Goal: Consume media (video, audio): Consume media (video, audio)

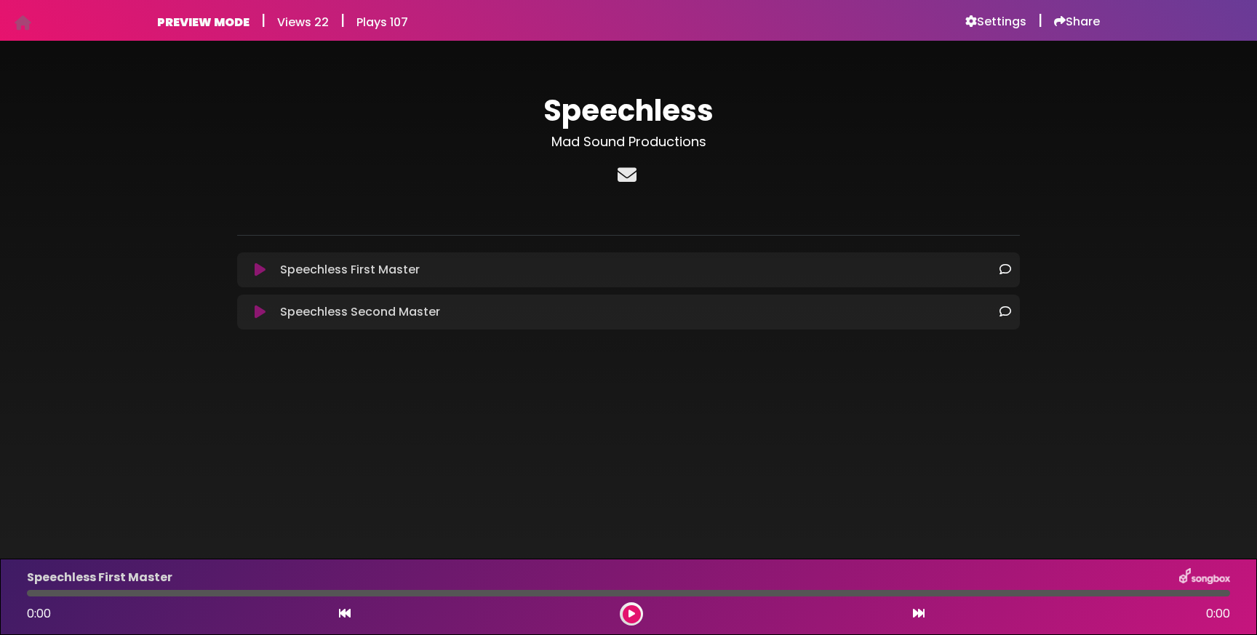
click at [621, 177] on icon at bounding box center [626, 174] width 25 height 19
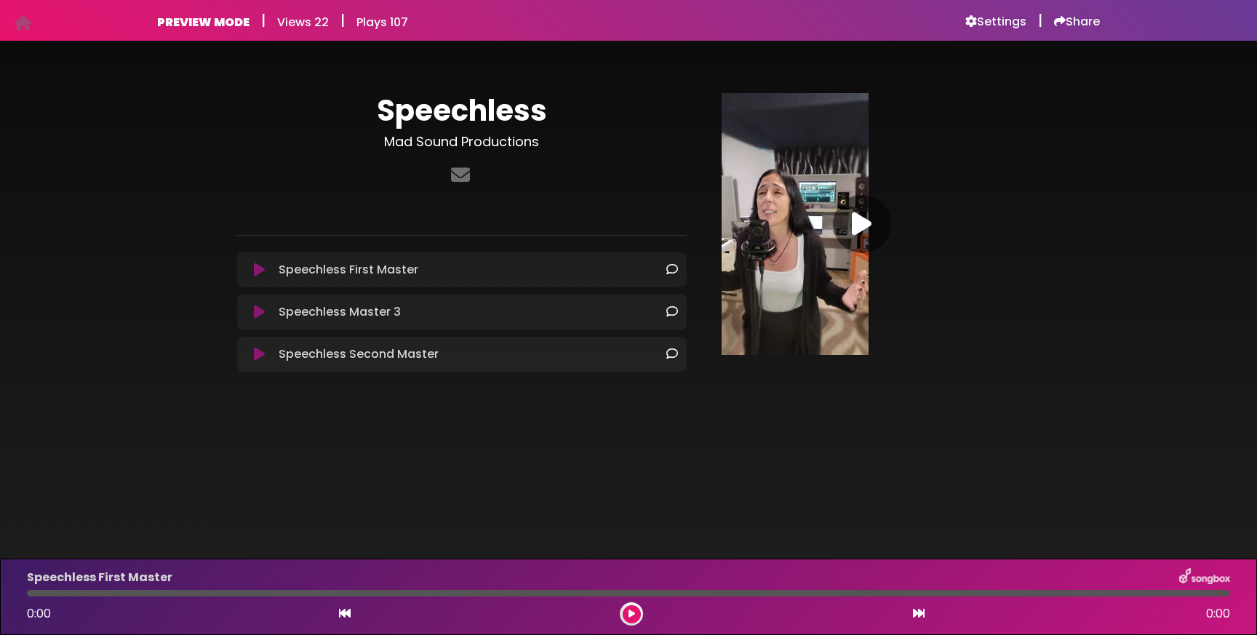
click at [860, 227] on icon at bounding box center [862, 224] width 20 height 26
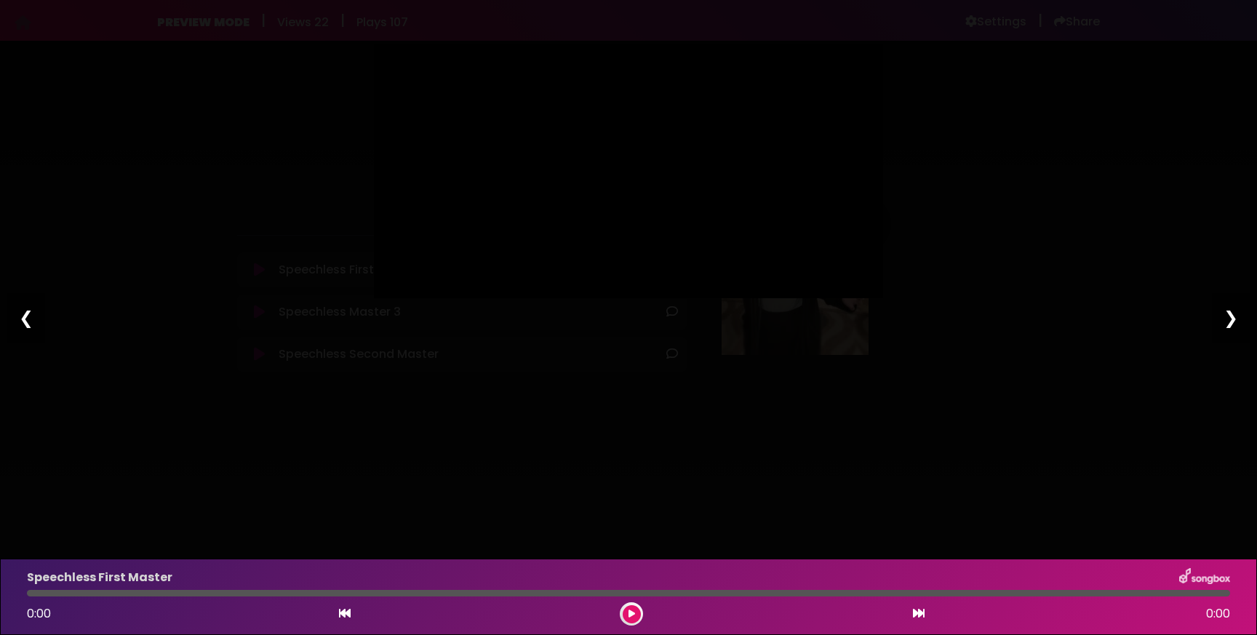
type input "*****"
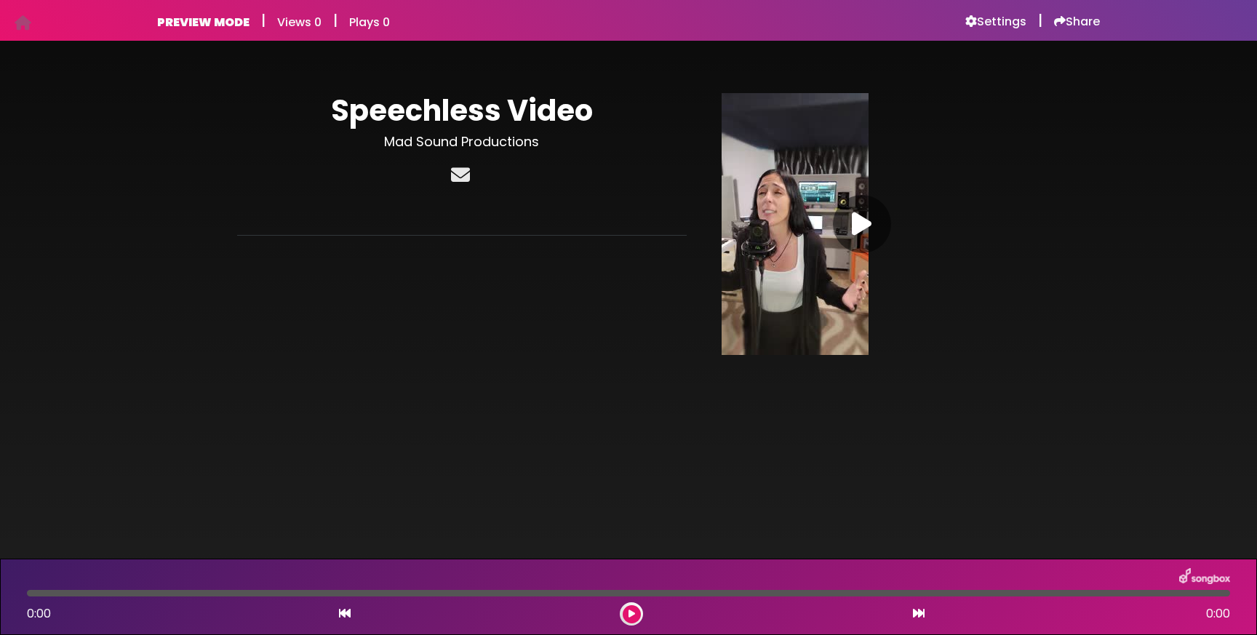
click at [460, 177] on icon at bounding box center [460, 174] width 25 height 19
click at [1069, 25] on h6 "Share" at bounding box center [1077, 22] width 46 height 15
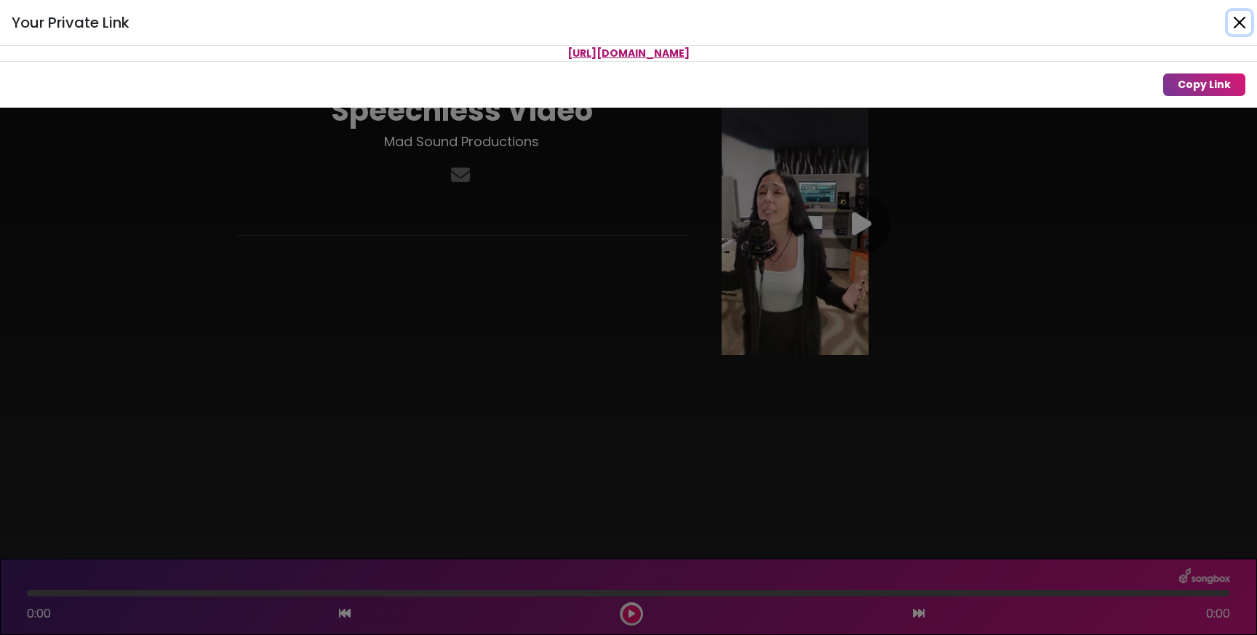
click at [1243, 24] on button "Close" at bounding box center [1238, 22] width 23 height 23
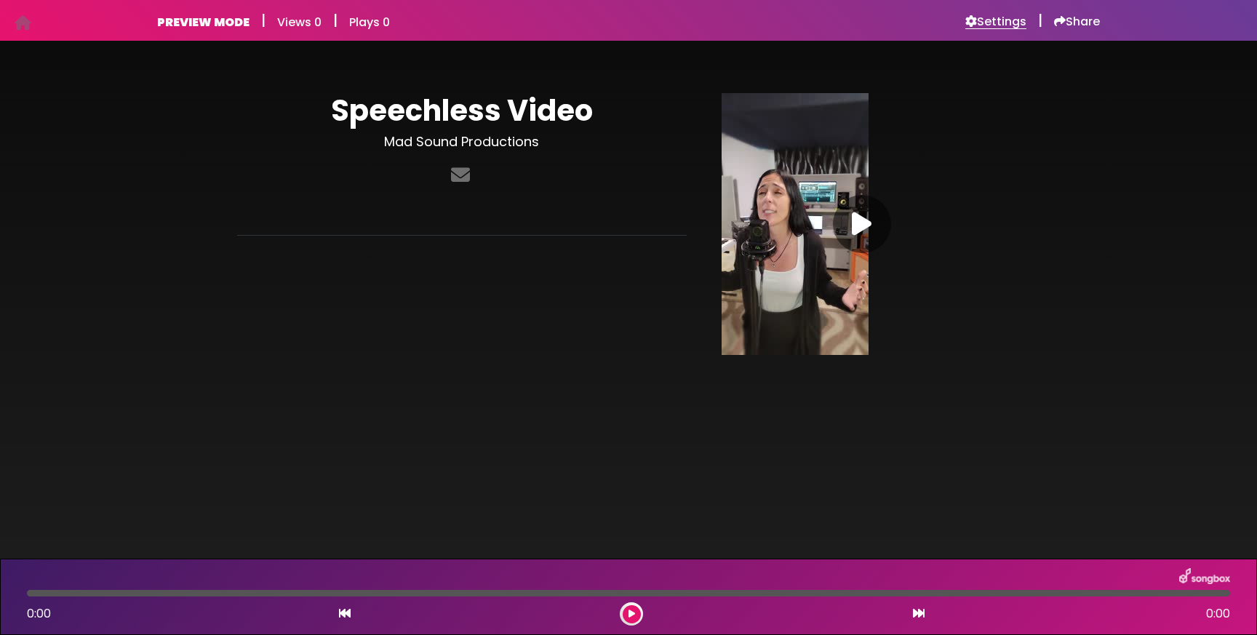
click at [985, 20] on h6 "Settings" at bounding box center [995, 22] width 61 height 15
click at [451, 236] on div "Speechless Video Mad Sound Productions ×" at bounding box center [461, 231] width 467 height 276
click at [989, 17] on h6 "Settings" at bounding box center [995, 22] width 61 height 15
click at [24, 23] on icon at bounding box center [23, 23] width 17 height 1
click at [1083, 26] on h6 "Share" at bounding box center [1077, 22] width 46 height 15
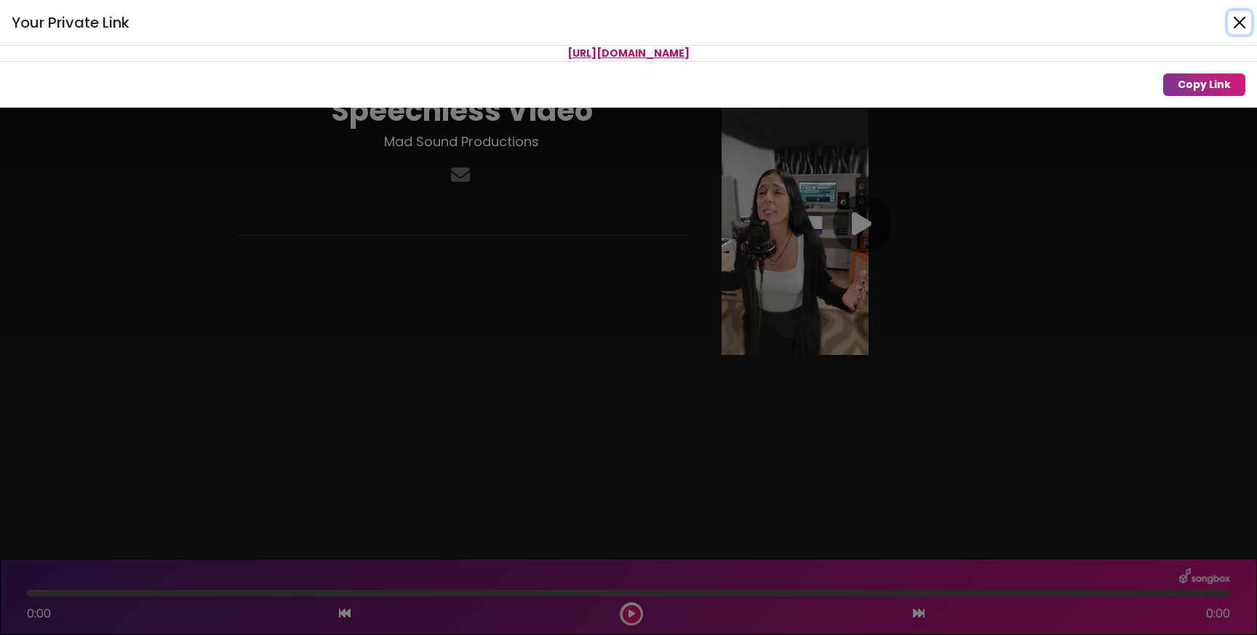
click at [1242, 20] on button "Close" at bounding box center [1238, 22] width 23 height 23
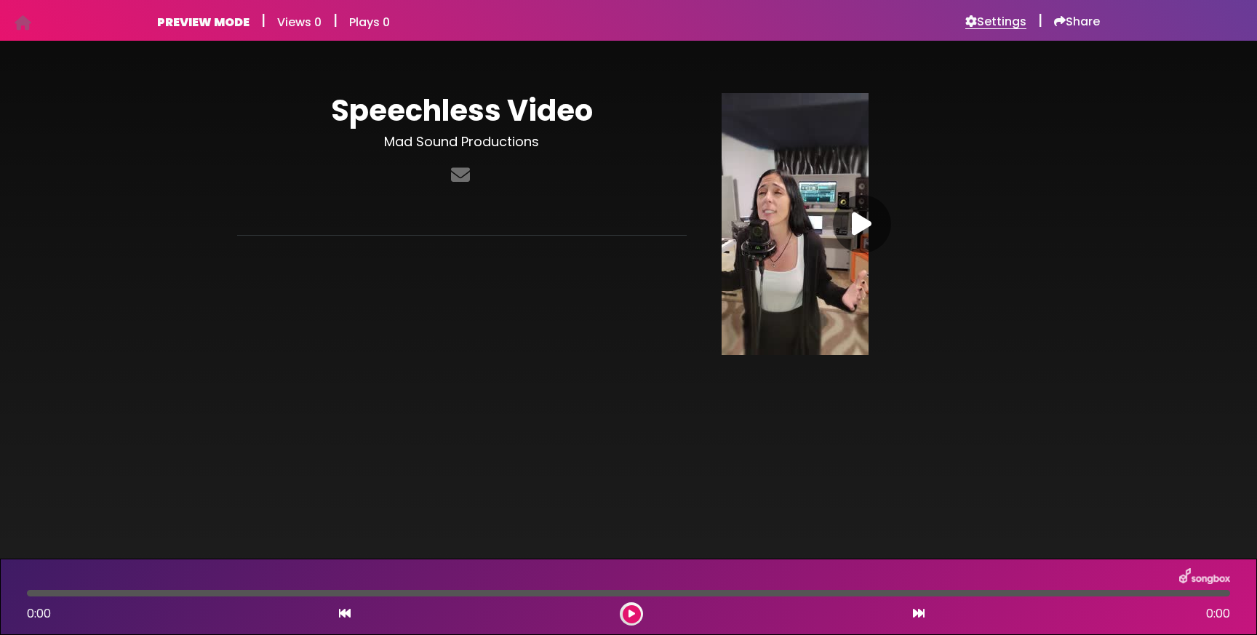
click at [993, 20] on h6 "Settings" at bounding box center [995, 22] width 61 height 15
click at [460, 180] on icon at bounding box center [460, 174] width 25 height 19
click at [1078, 31] on div "PREVIEW MODE | Views 0 | Plays 0 Settings | Share Views 0" at bounding box center [628, 20] width 960 height 41
click at [1075, 25] on h6 "Share" at bounding box center [1077, 22] width 46 height 15
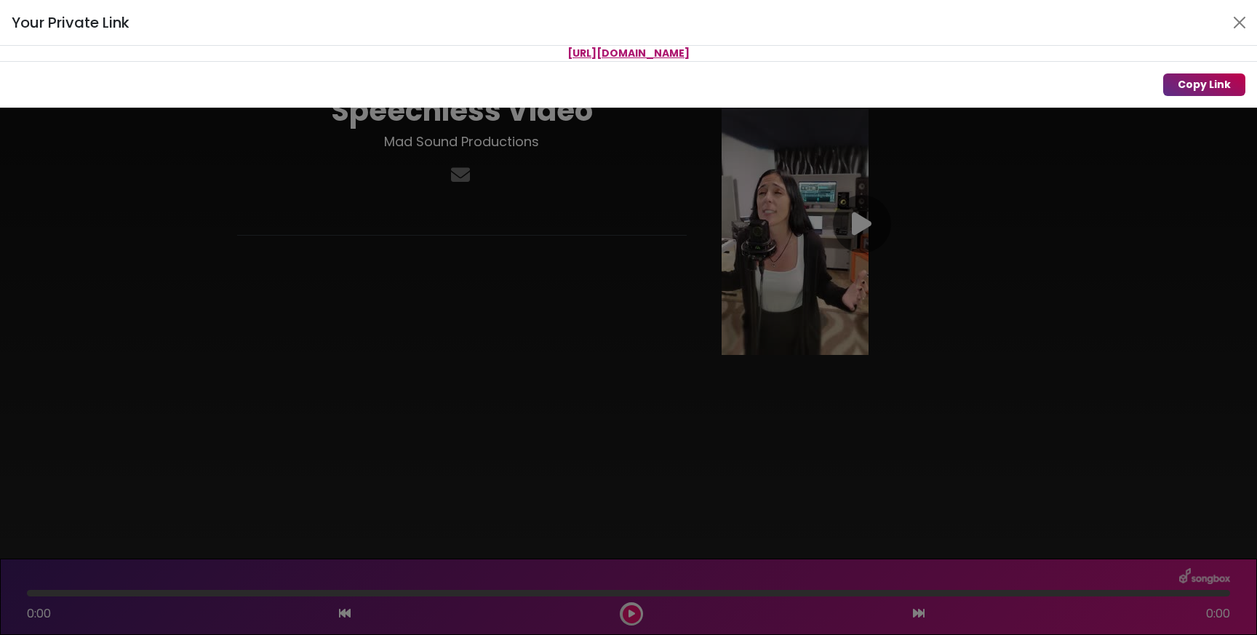
click at [1194, 82] on button "Copy Link" at bounding box center [1204, 84] width 82 height 23
click at [1238, 22] on button "Close" at bounding box center [1238, 22] width 23 height 23
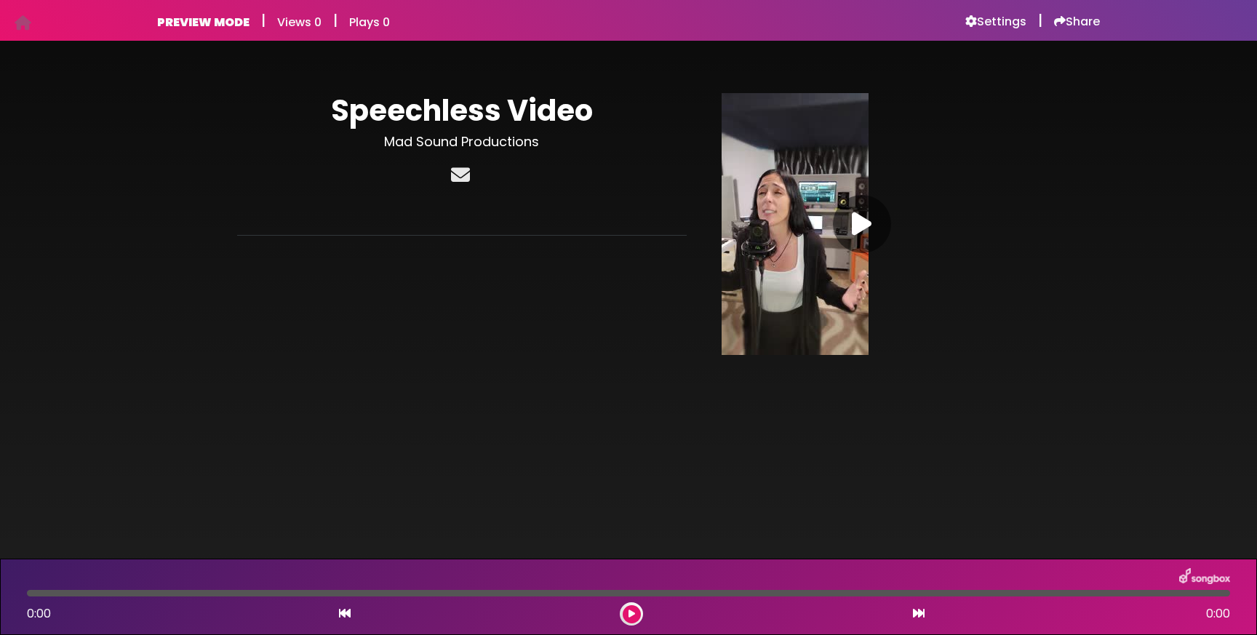
click at [468, 176] on icon at bounding box center [460, 174] width 25 height 19
click at [1076, 18] on h6 "Share" at bounding box center [1077, 22] width 46 height 15
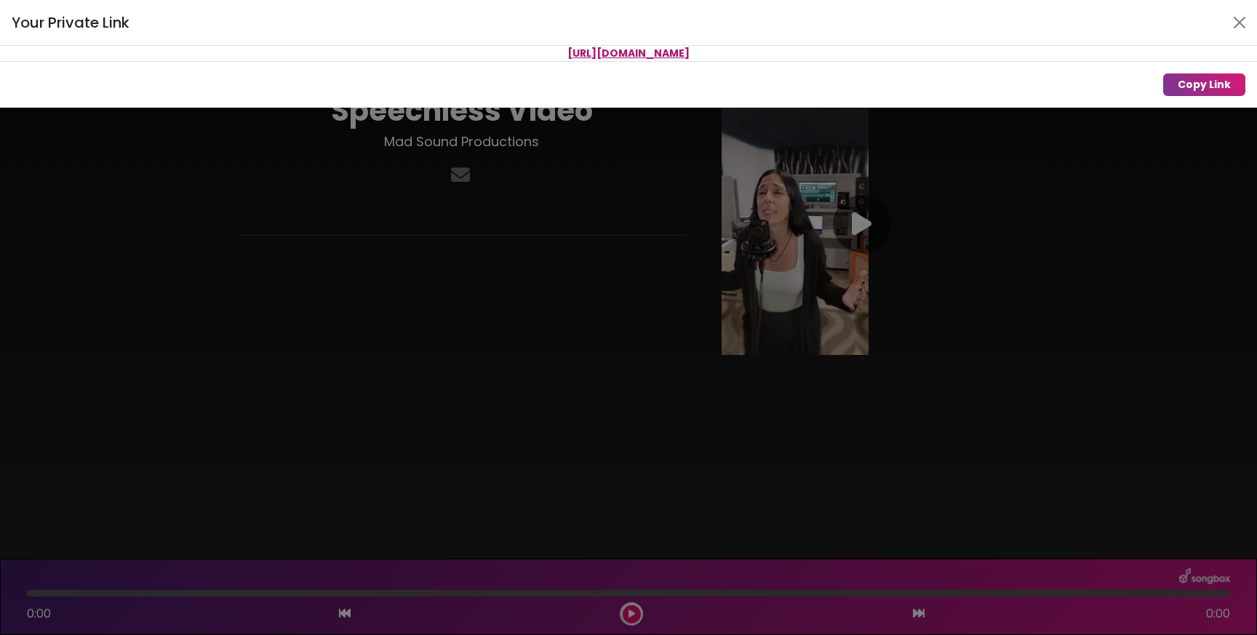
click at [689, 56] on span "[URL][DOMAIN_NAME]" at bounding box center [628, 53] width 122 height 15
click at [1169, 82] on button "Copy Link" at bounding box center [1204, 84] width 82 height 23
click at [990, 173] on div "Your Private Link Link copied to clipboard Copy Link" at bounding box center [628, 317] width 1257 height 635
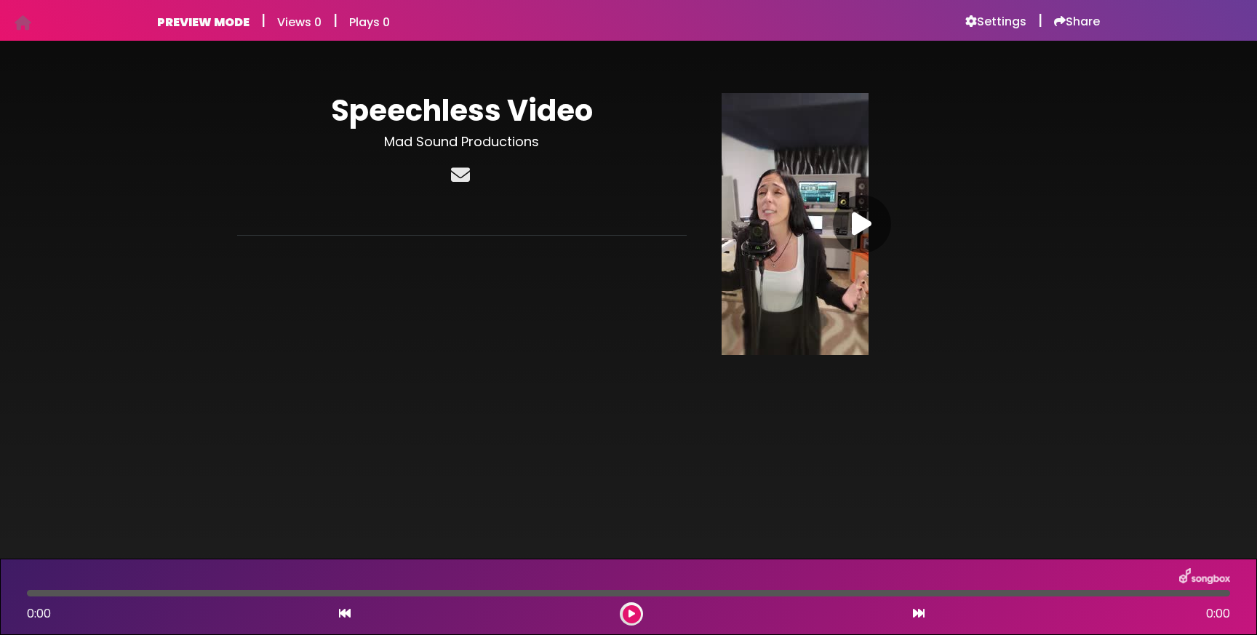
click at [455, 172] on icon at bounding box center [460, 174] width 25 height 19
click at [465, 175] on icon at bounding box center [460, 174] width 25 height 19
click at [858, 351] on img at bounding box center [794, 224] width 147 height 262
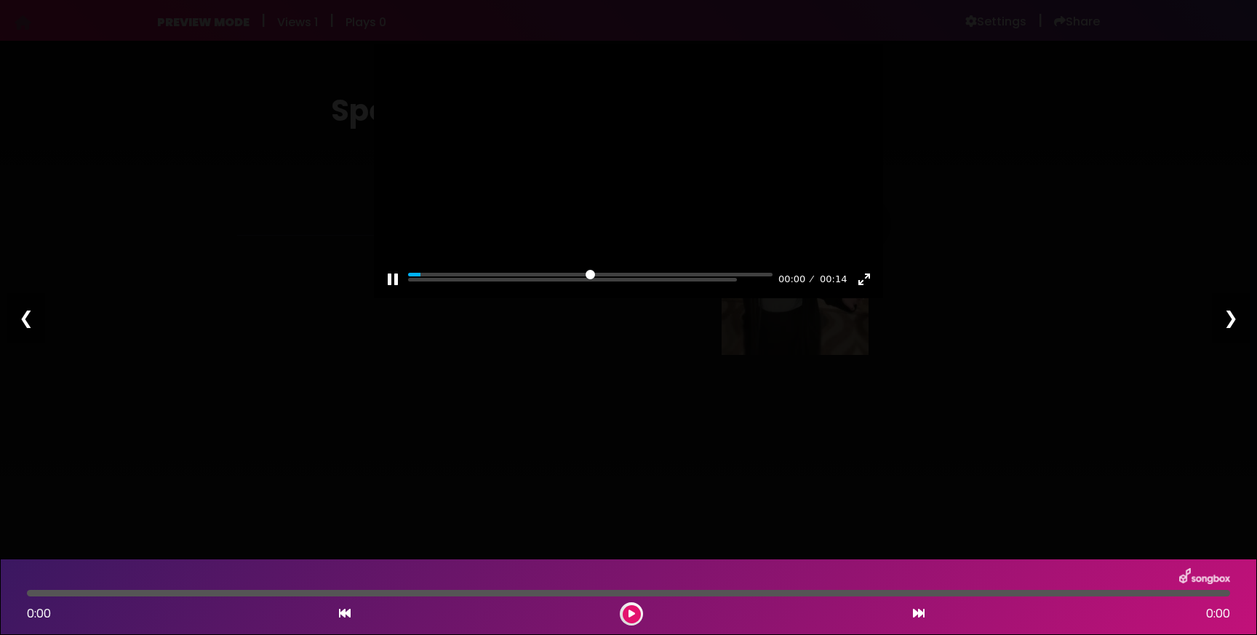
scroll to position [313, 0]
click at [852, 298] on div at bounding box center [628, 171] width 509 height 255
click at [398, 617] on div "0:00 0:00" at bounding box center [628, 613] width 1220 height 23
click at [630, 617] on icon at bounding box center [631, 613] width 7 height 9
click at [635, 609] on button at bounding box center [631, 614] width 18 height 18
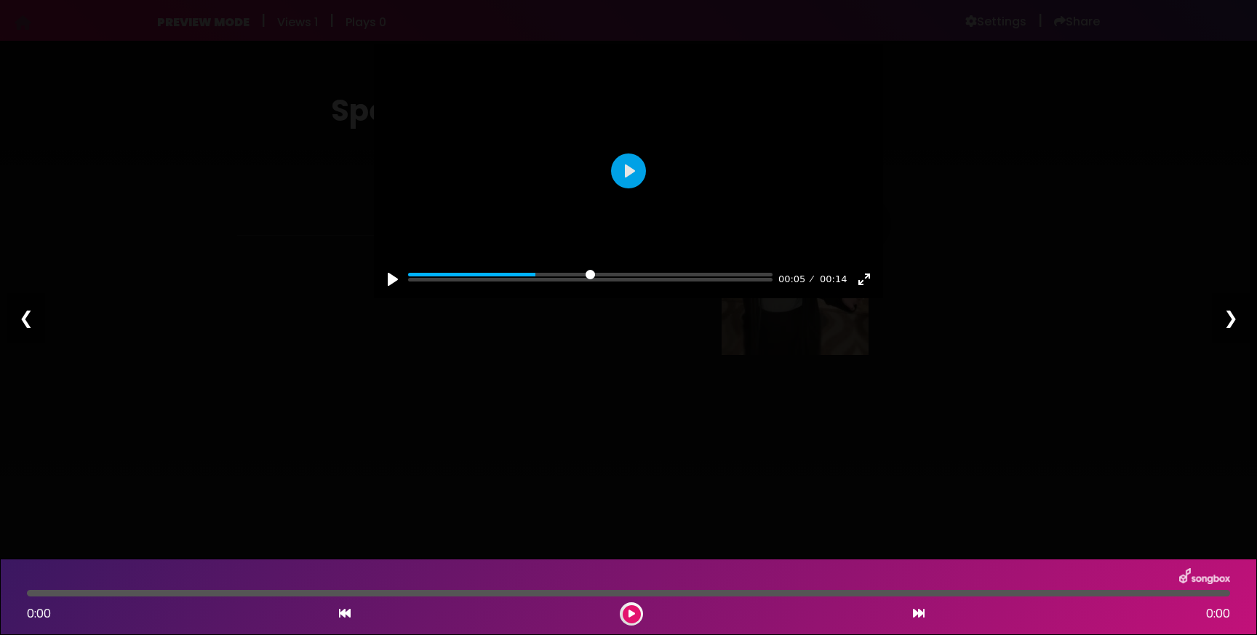
click at [592, 298] on div at bounding box center [628, 171] width 509 height 255
click at [652, 298] on div at bounding box center [628, 171] width 509 height 255
click at [864, 622] on div "0:00 0:00" at bounding box center [628, 613] width 1220 height 23
click at [864, 617] on div "0:00 0:00" at bounding box center [628, 613] width 1220 height 23
click at [865, 298] on div at bounding box center [628, 171] width 509 height 255
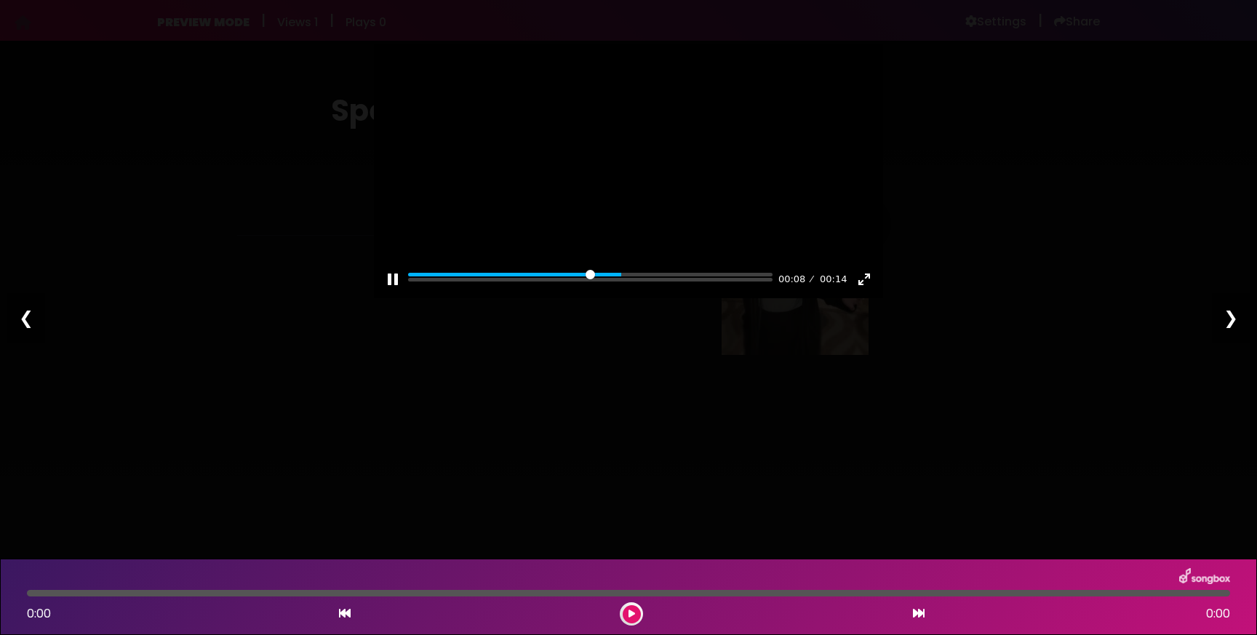
drag, startPoint x: 865, startPoint y: 553, endPoint x: 865, endPoint y: 489, distance: 63.3
click at [865, 298] on div at bounding box center [628, 171] width 509 height 255
click at [630, 80] on div at bounding box center [628, 171] width 509 height 255
click at [400, 180] on div at bounding box center [628, 171] width 509 height 255
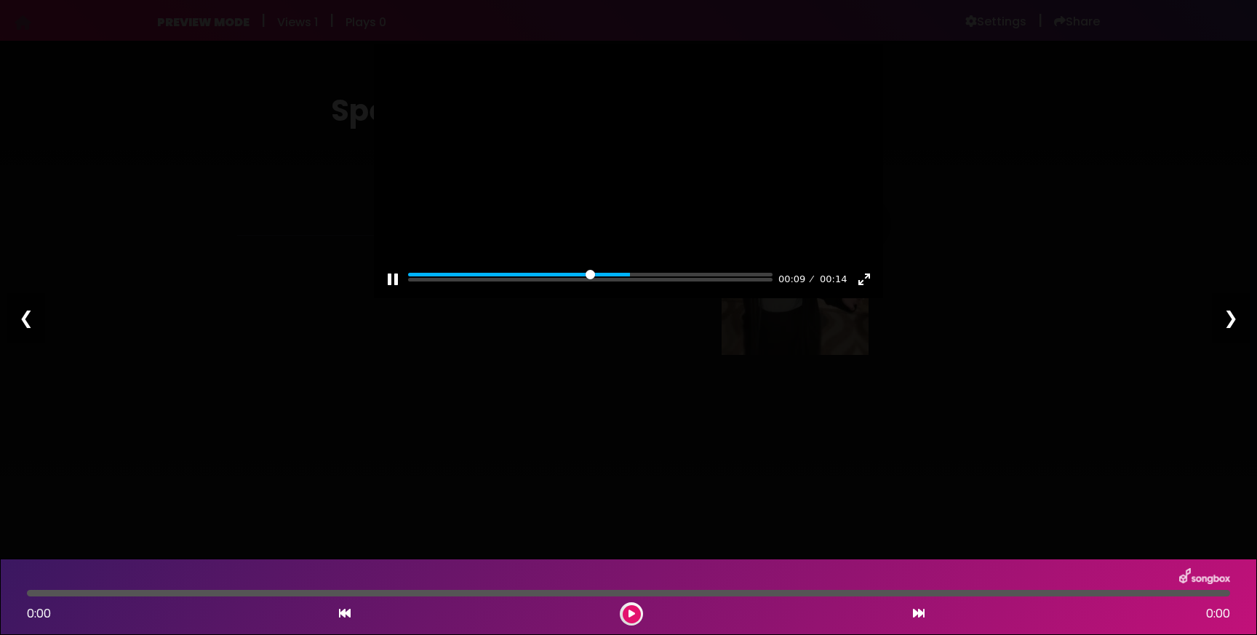
type input "*****"
click at [25, 317] on div "❮" at bounding box center [26, 317] width 38 height 49
type input "***"
click at [25, 317] on div "❮" at bounding box center [26, 317] width 38 height 49
type input "****"
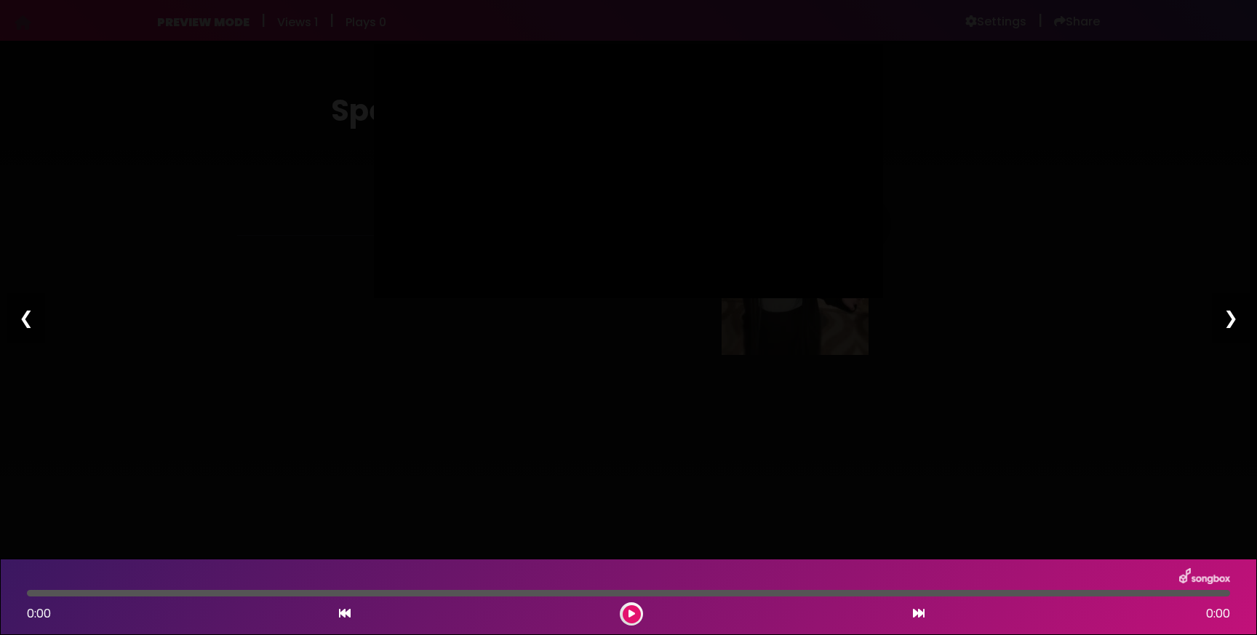
click at [25, 317] on div "❮" at bounding box center [26, 317] width 38 height 49
type input "****"
click at [235, 191] on div "Pause Play % buffered 00:00 00:00 00:14 Exit fullscreen Enter fullscreen Play ❮…" at bounding box center [628, 317] width 1257 height 635
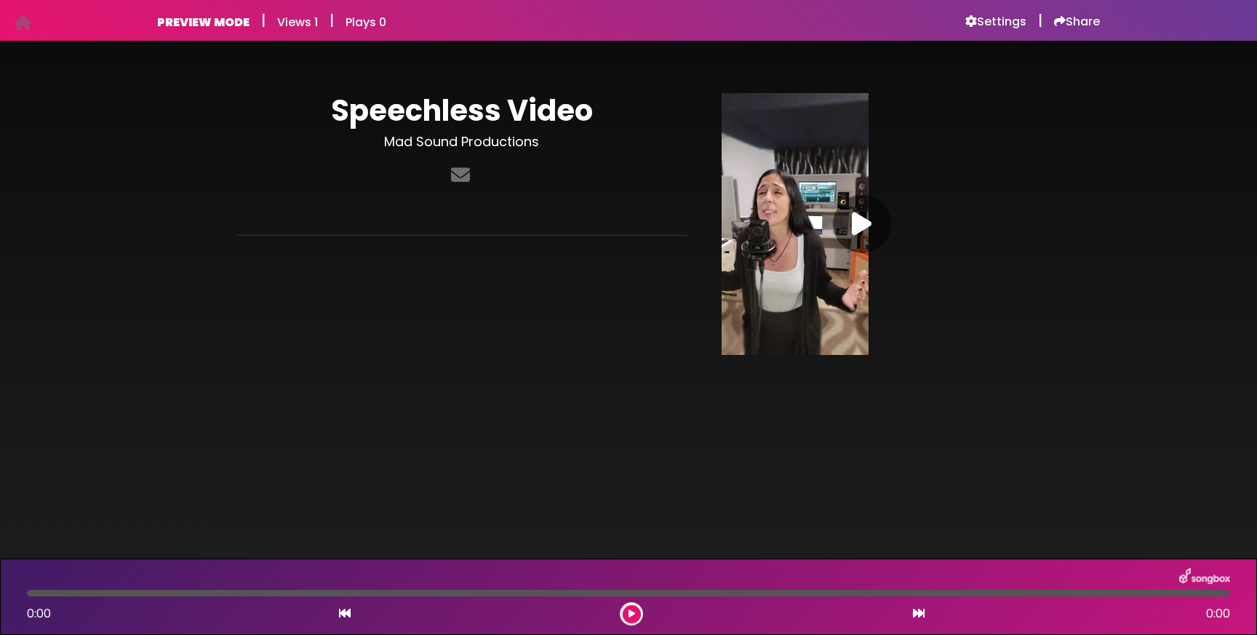
drag, startPoint x: 1046, startPoint y: 192, endPoint x: 841, endPoint y: 308, distance: 235.8
click at [840, 308] on div "Speechless Video Mad Sound Productions" at bounding box center [628, 222] width 960 height 329
click at [1017, 2] on div "PREVIEW MODE | Views 1 | Plays 0 Settings | Share Views 1" at bounding box center [628, 20] width 960 height 41
click at [1005, 15] on h6 "Settings" at bounding box center [995, 22] width 61 height 15
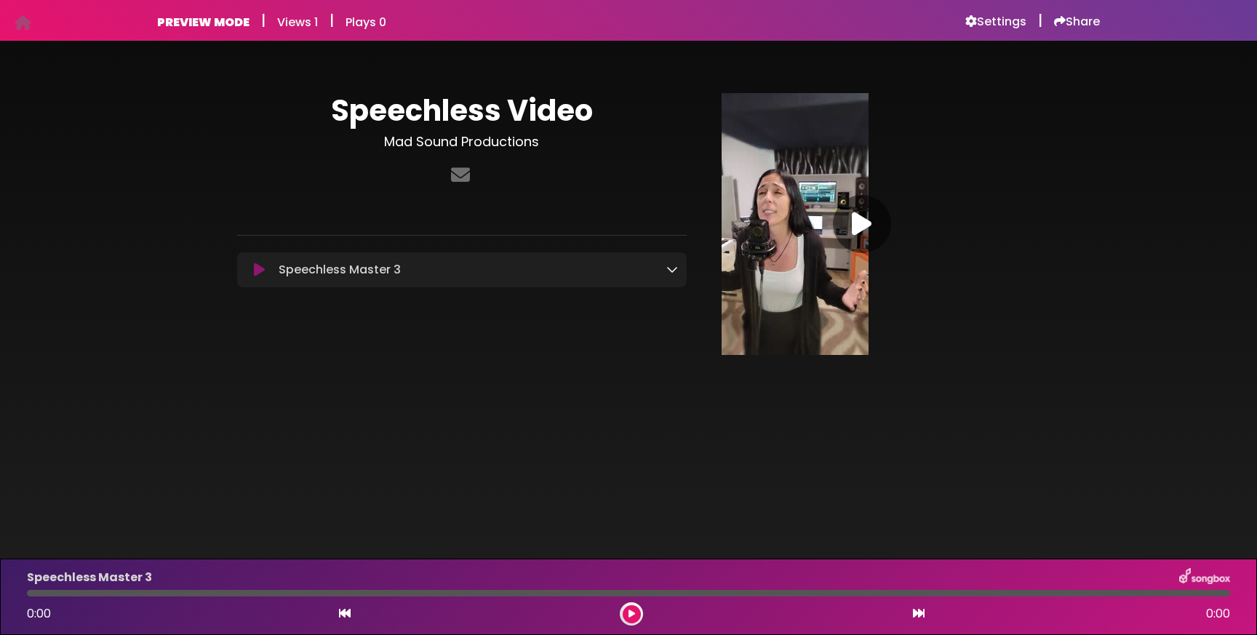
click at [674, 272] on icon at bounding box center [672, 269] width 12 height 12
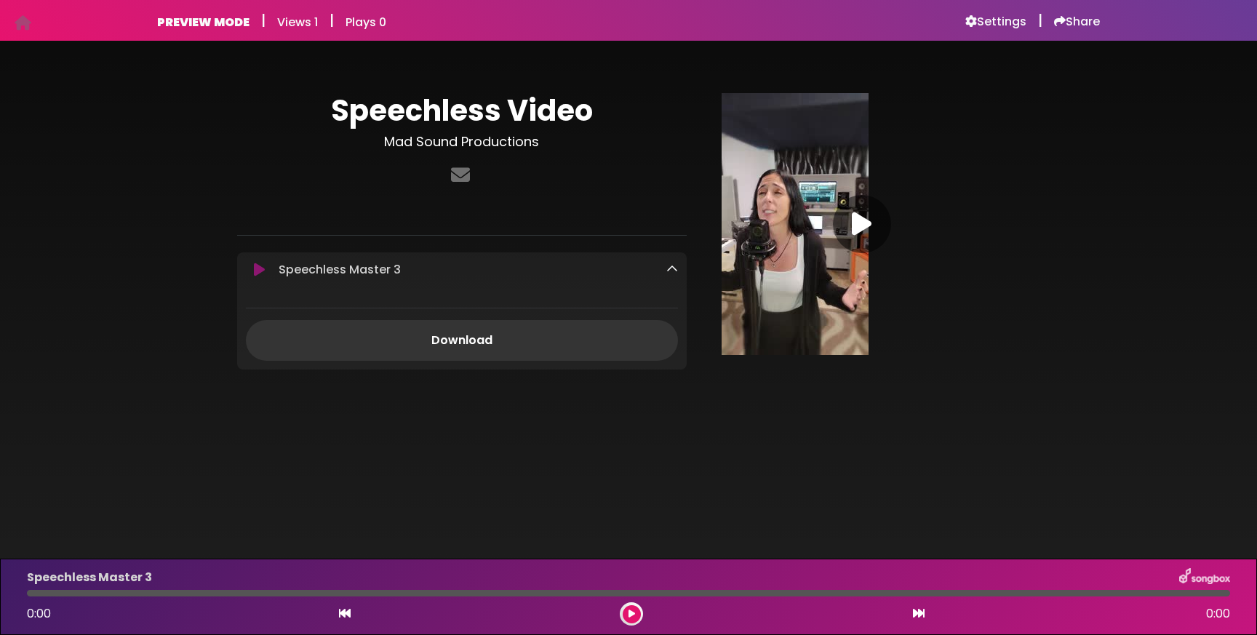
click at [673, 265] on icon at bounding box center [672, 269] width 12 height 12
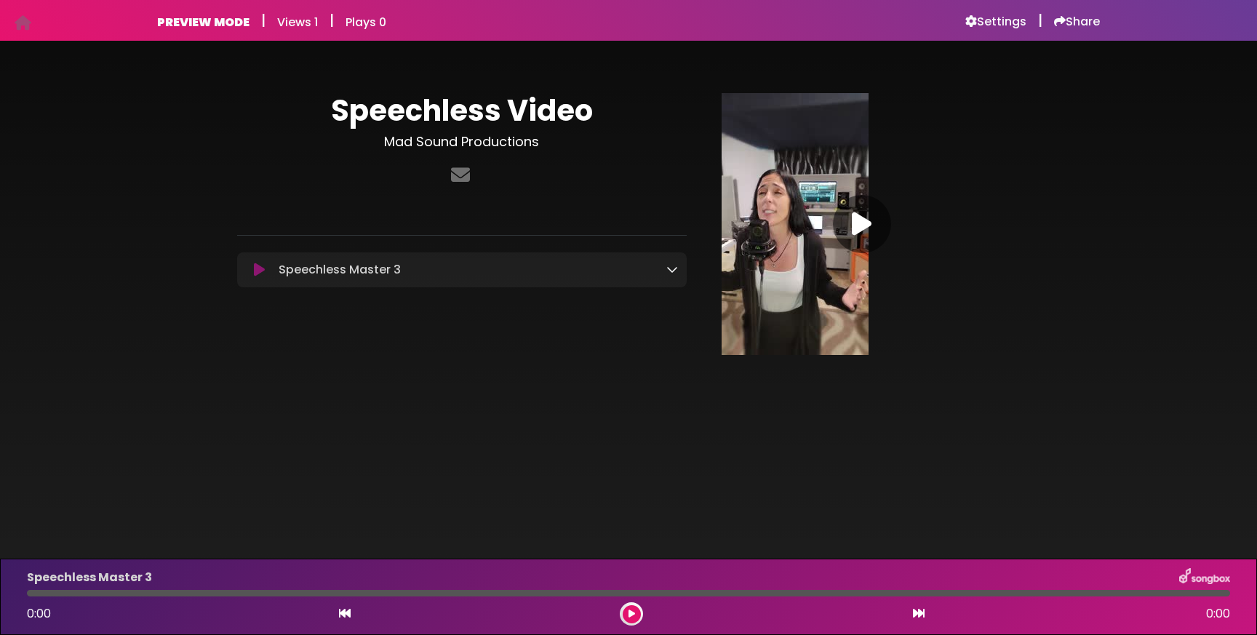
click at [898, 227] on div at bounding box center [861, 224] width 281 height 262
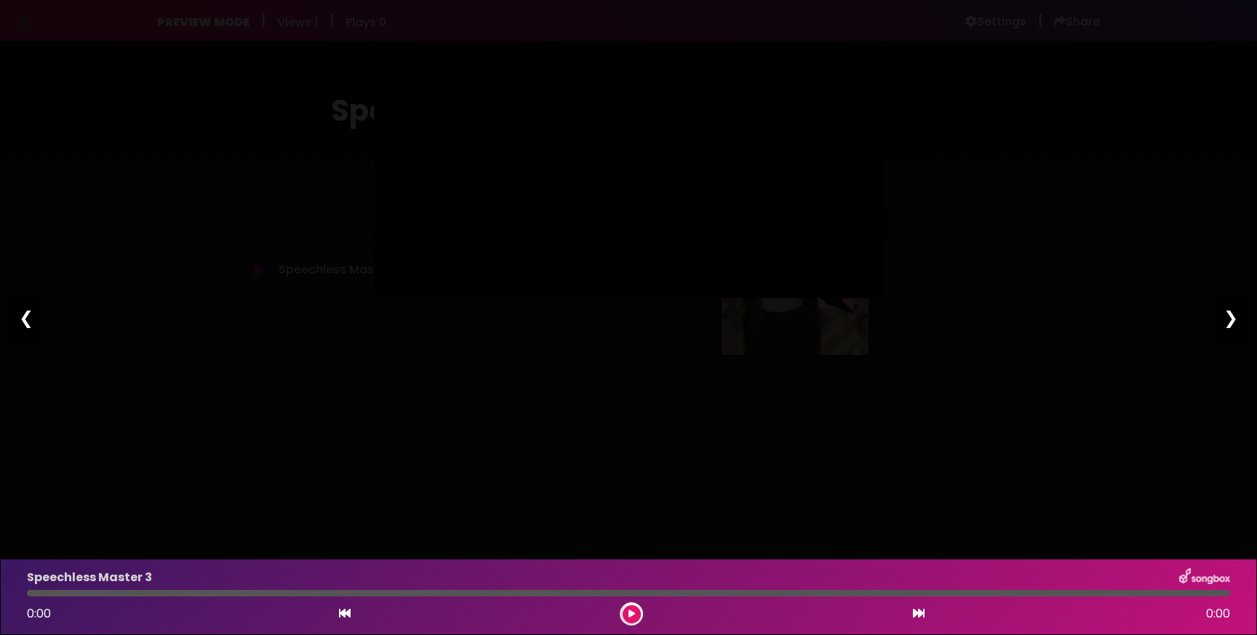
type input "*****"
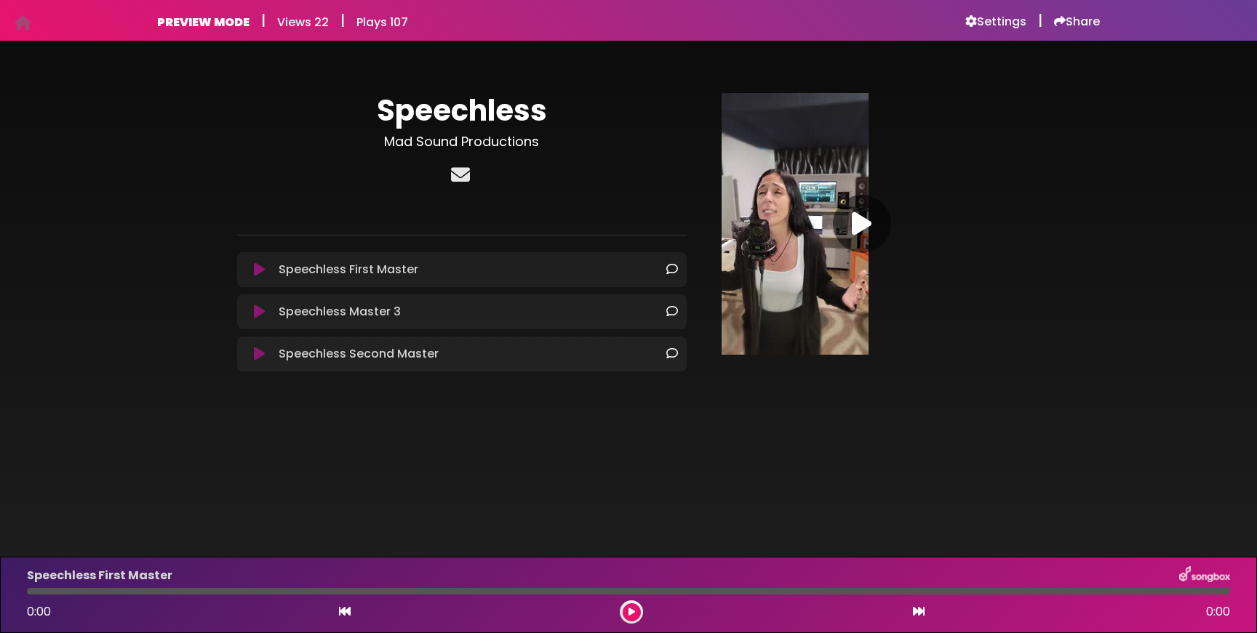
click at [462, 181] on icon at bounding box center [460, 174] width 25 height 19
